Goal: Complete application form

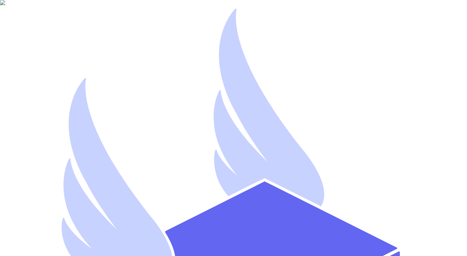
type input "[EMAIL_ADDRESS][DOMAIN_NAME]"
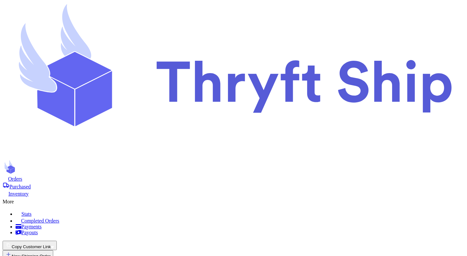
click at [57, 241] on button "Copy Customer Link" at bounding box center [30, 245] width 54 height 9
click at [68, 250] on button "📋 Form link" at bounding box center [53, 253] width 29 height 7
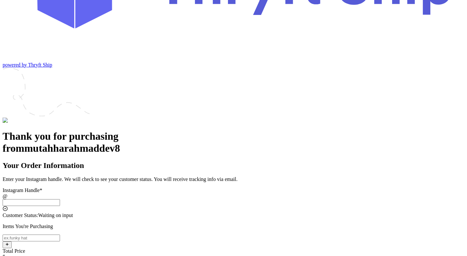
scroll to position [109, 0]
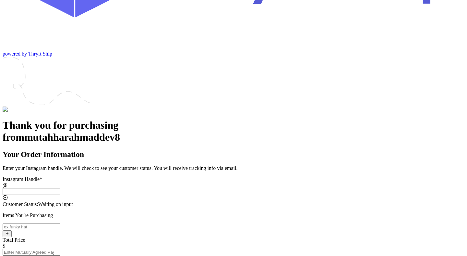
click at [60, 188] on input "Instagram Handle *" at bounding box center [31, 191] width 57 height 7
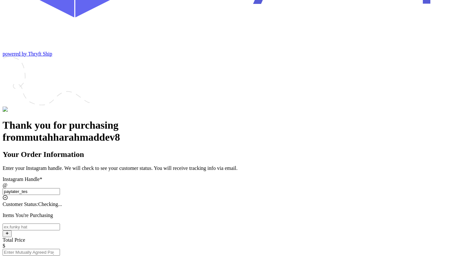
type input "paylater_test"
type input "New York"
type input "84123"
type input "p"
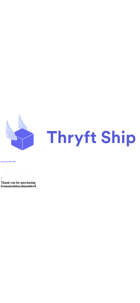
scroll to position [1, 0]
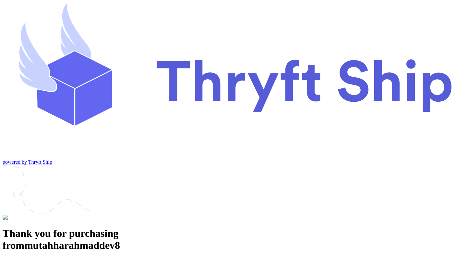
type input "final"
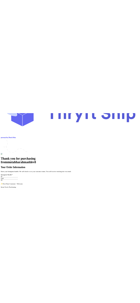
scroll to position [0, 0]
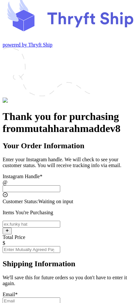
scroll to position [2, 0]
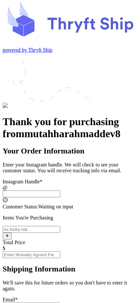
click at [60, 190] on input "Instagram Handle *" at bounding box center [31, 193] width 57 height 7
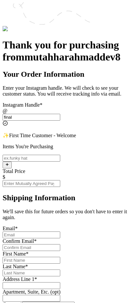
scroll to position [93, 0]
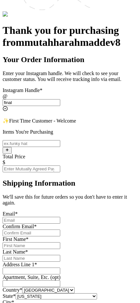
type input "final"
click at [60, 140] on input "Instagram Handle *" at bounding box center [31, 143] width 57 height 7
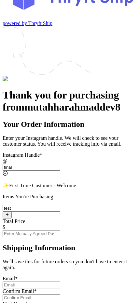
scroll to position [27, 0]
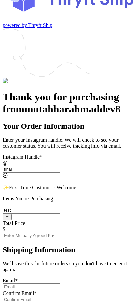
type input "test"
